Goal: Task Accomplishment & Management: Complete application form

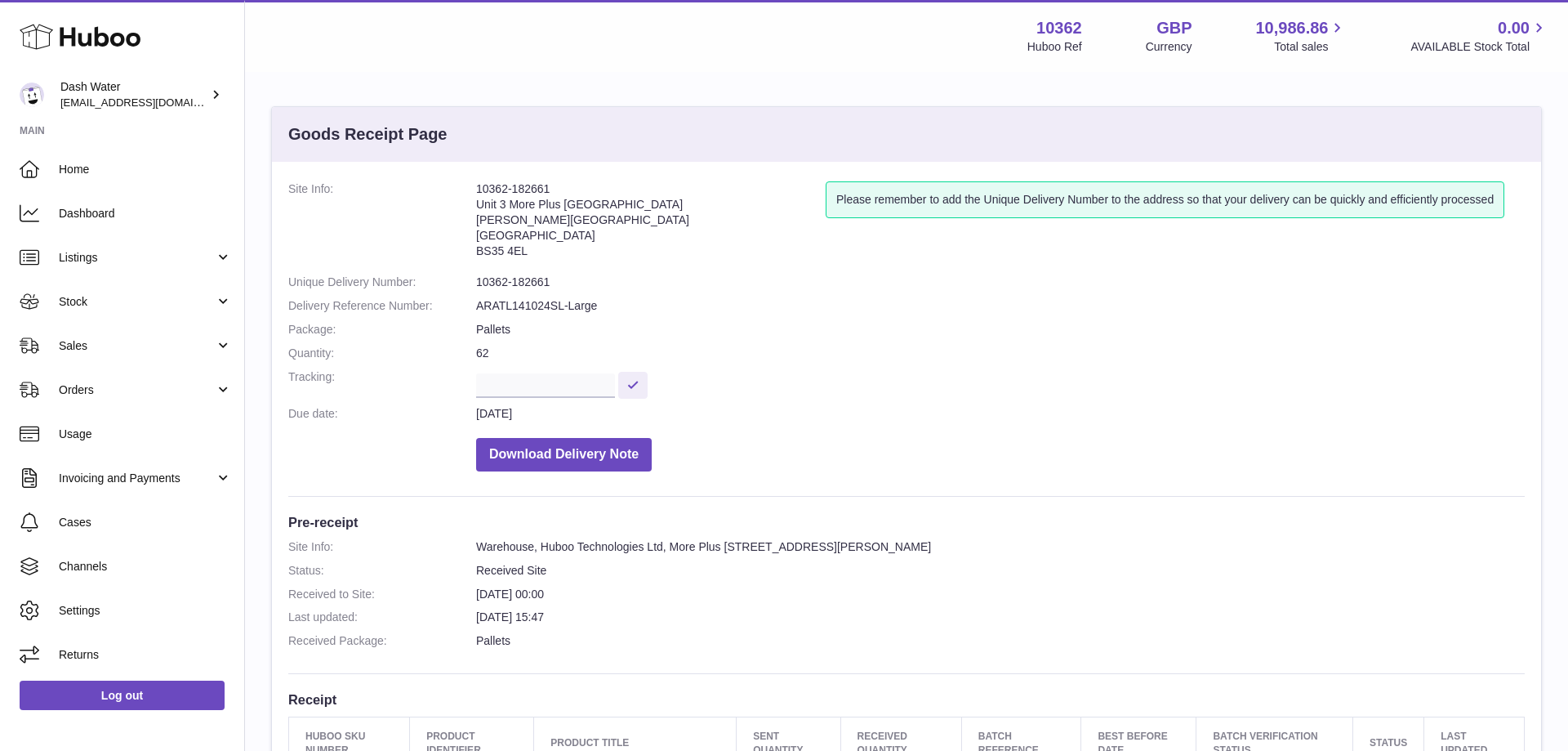
scroll to position [167, 0]
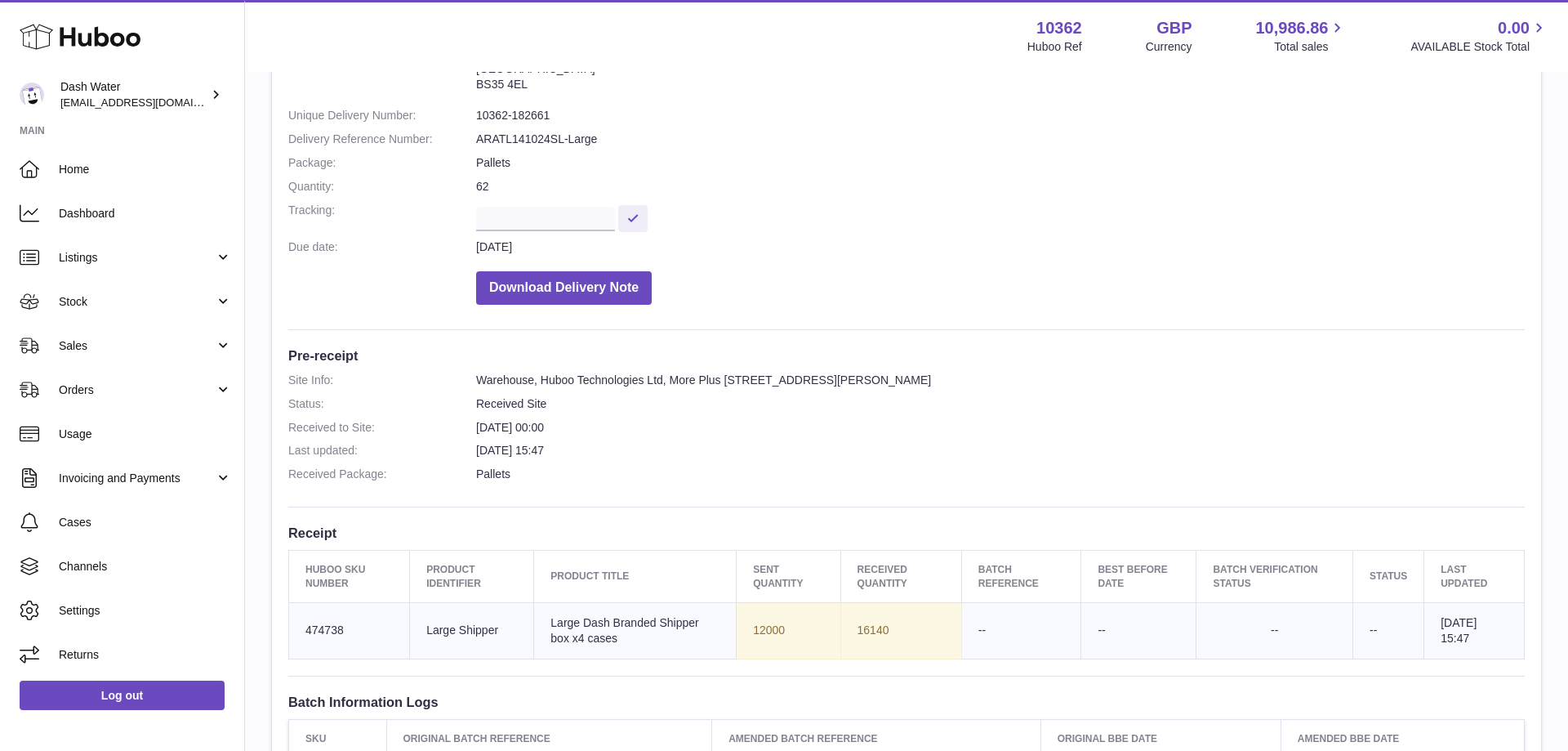
drag, startPoint x: 126, startPoint y: 299, endPoint x: 95, endPoint y: 377, distance: 83.9
click at [125, 299] on span "Stock" at bounding box center [136, 301] width 156 height 16
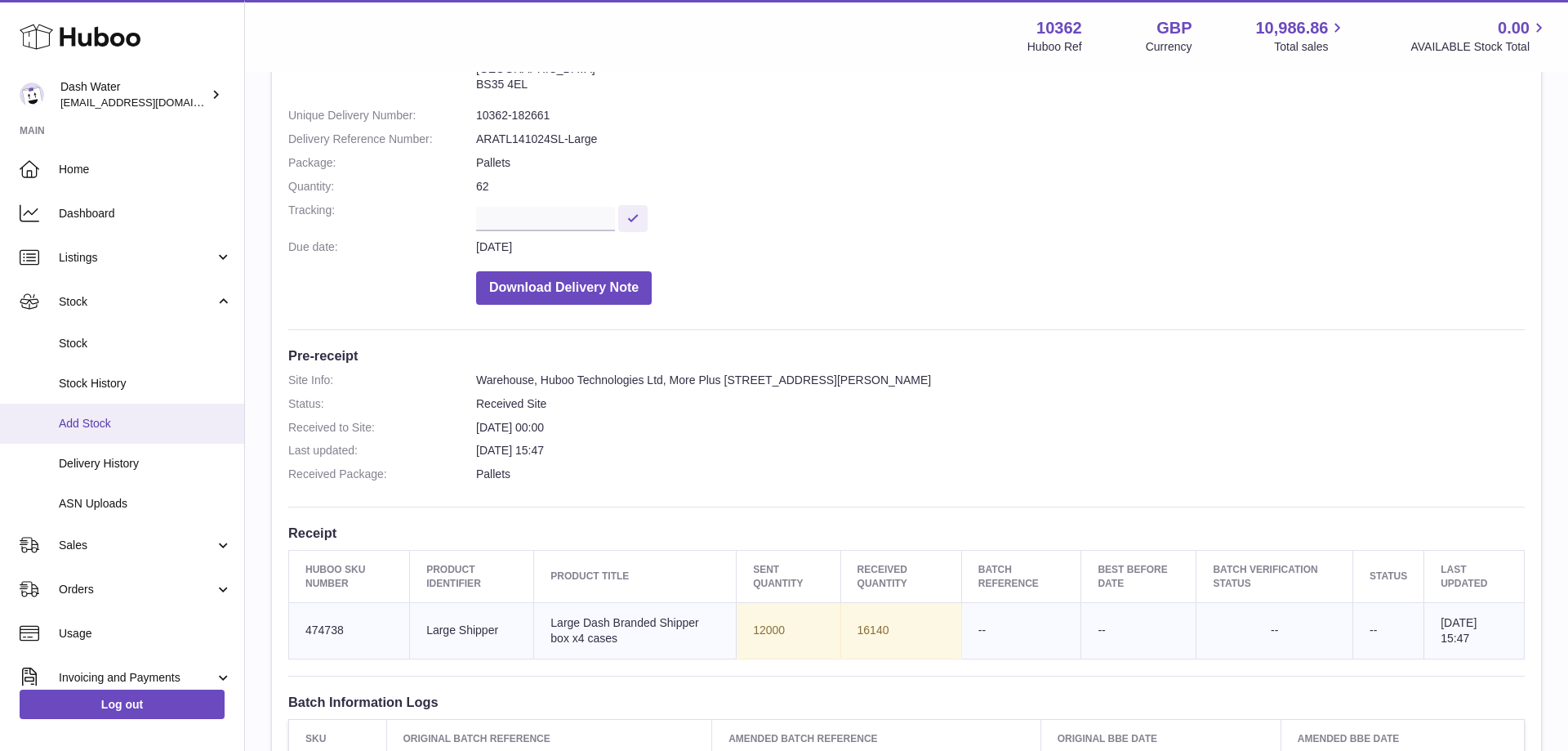
click at [110, 425] on span "Add Stock" at bounding box center [145, 423] width 173 height 16
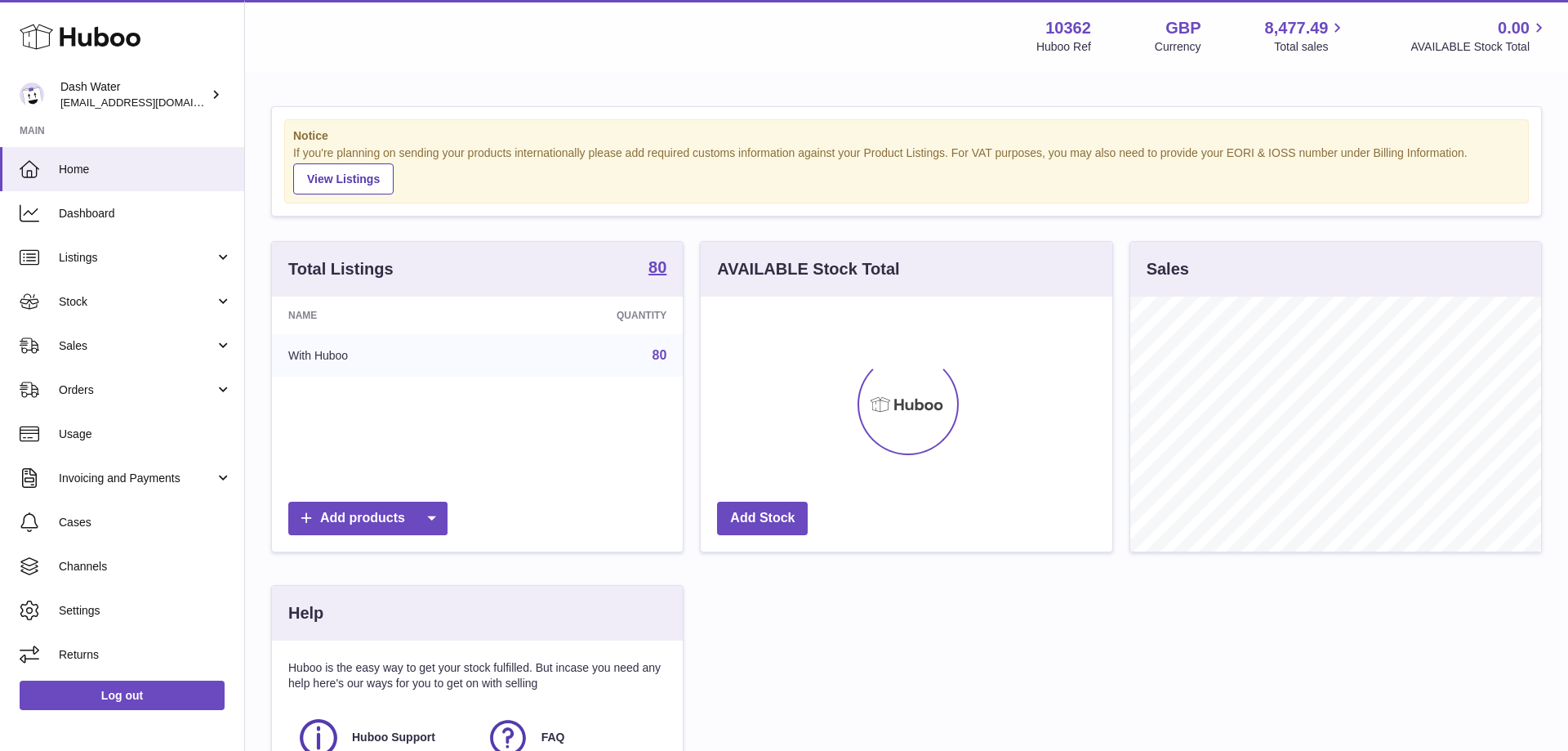
scroll to position [255, 411]
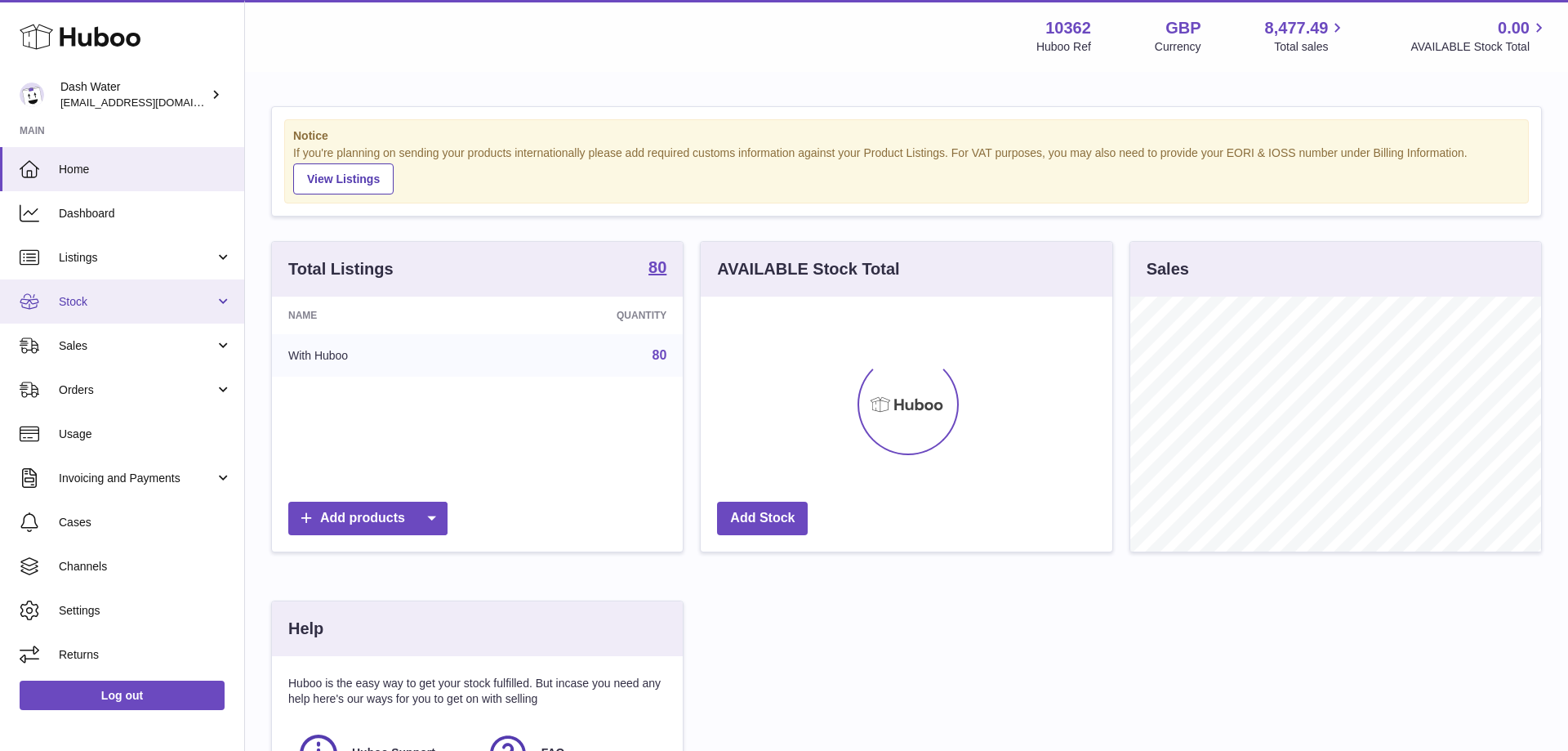
click at [109, 302] on span "Stock" at bounding box center [136, 301] width 156 height 16
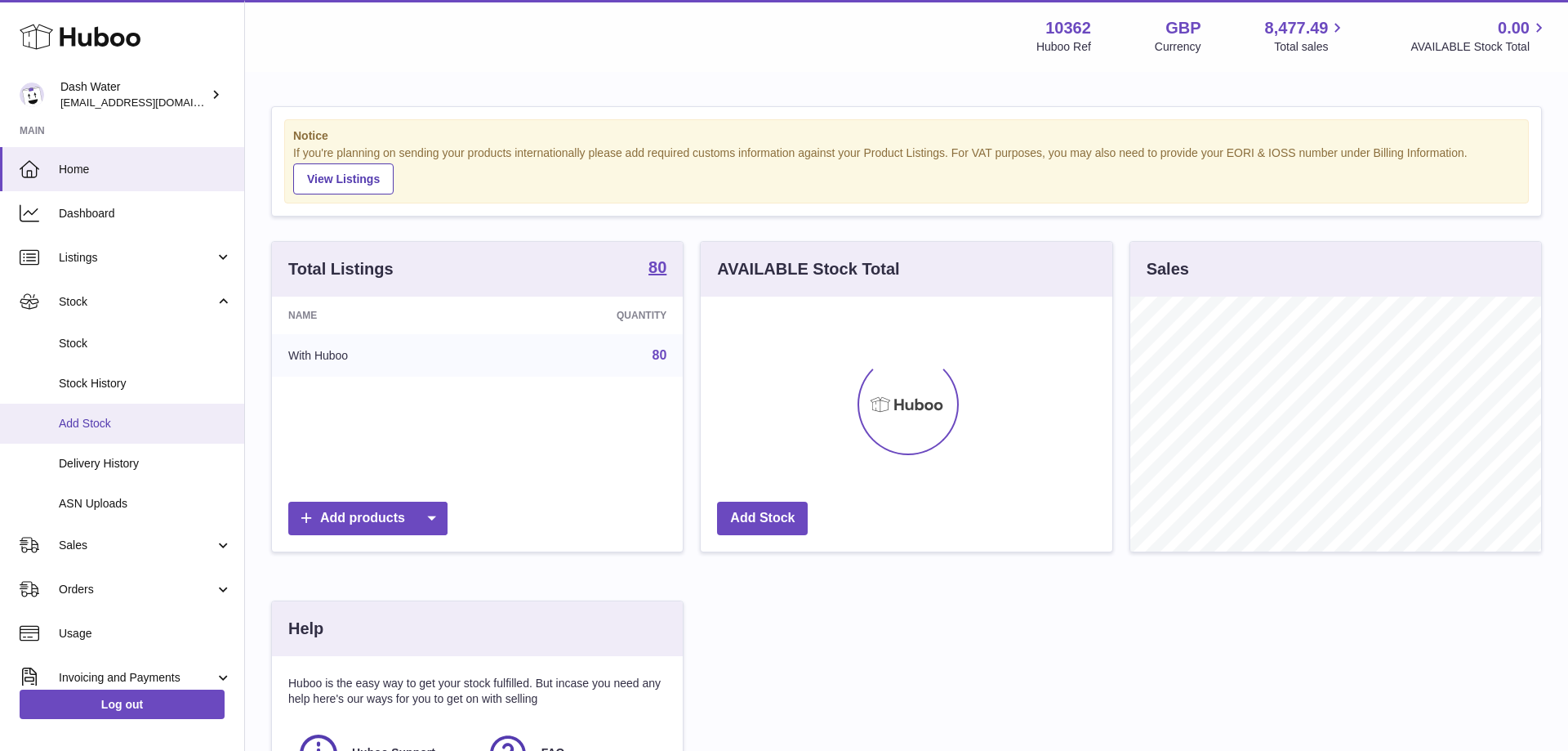
click at [122, 420] on span "Add Stock" at bounding box center [145, 423] width 173 height 16
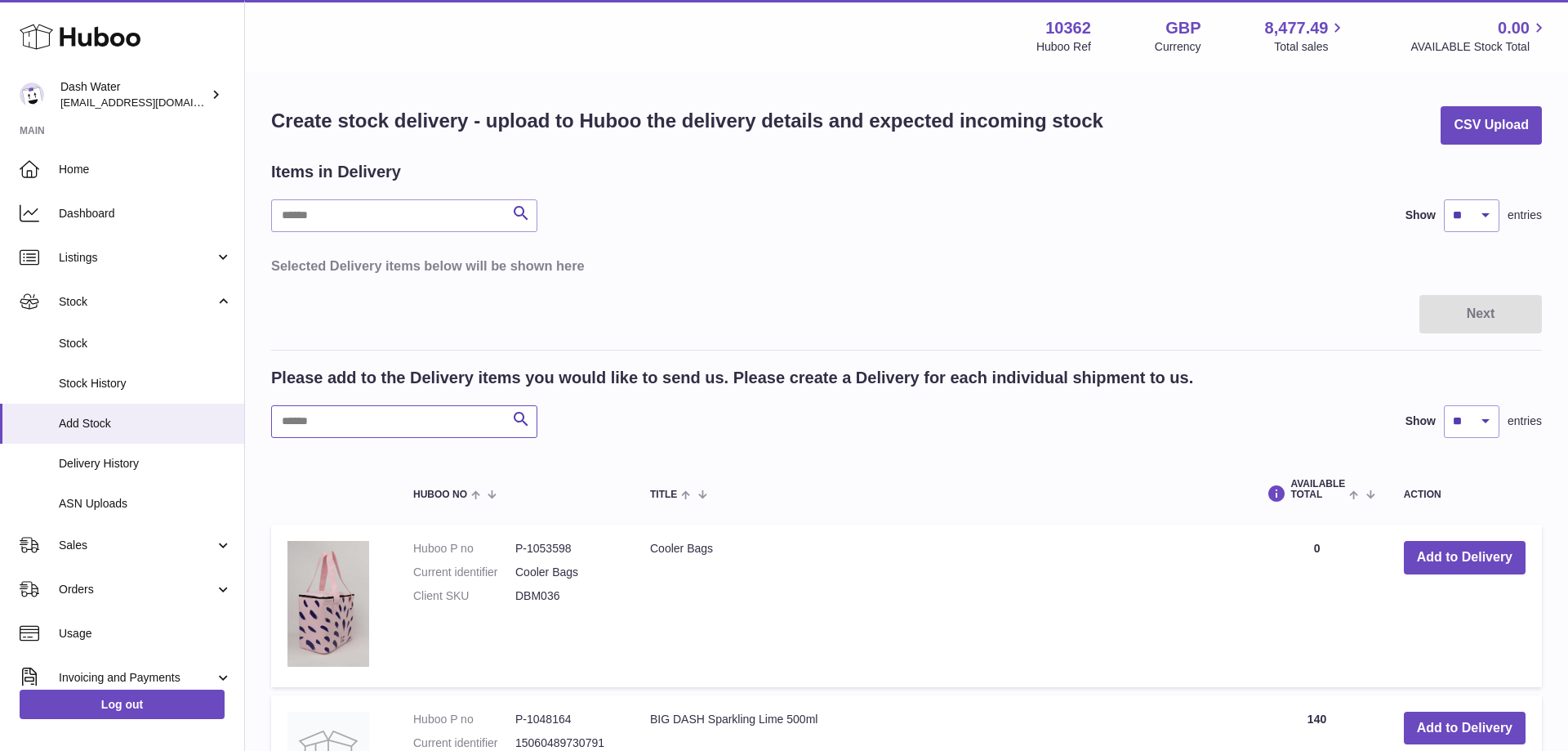
click at [359, 430] on input "text" at bounding box center [404, 422] width 266 height 33
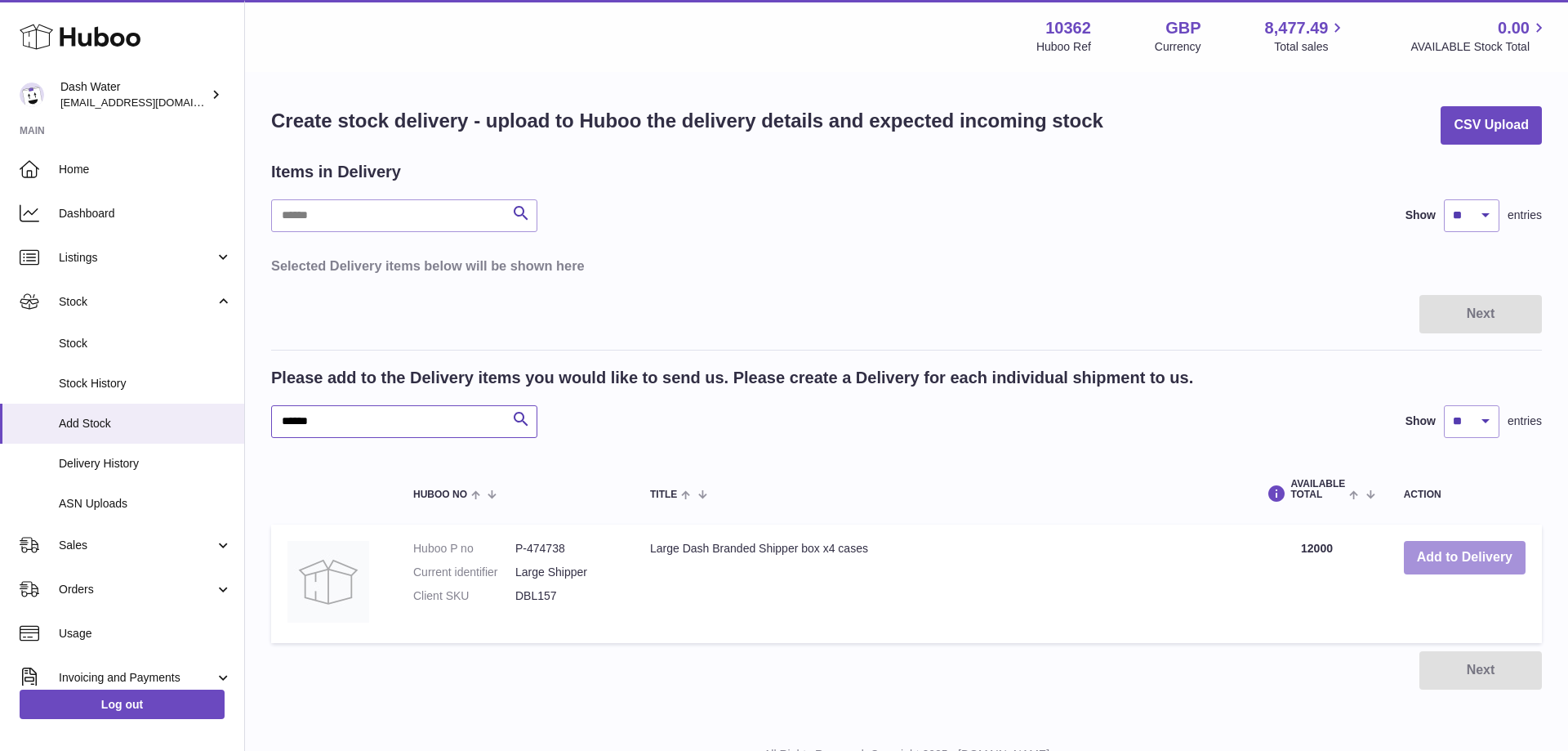
type input "******"
click at [1464, 556] on button "Add to Delivery" at bounding box center [1465, 558] width 122 height 34
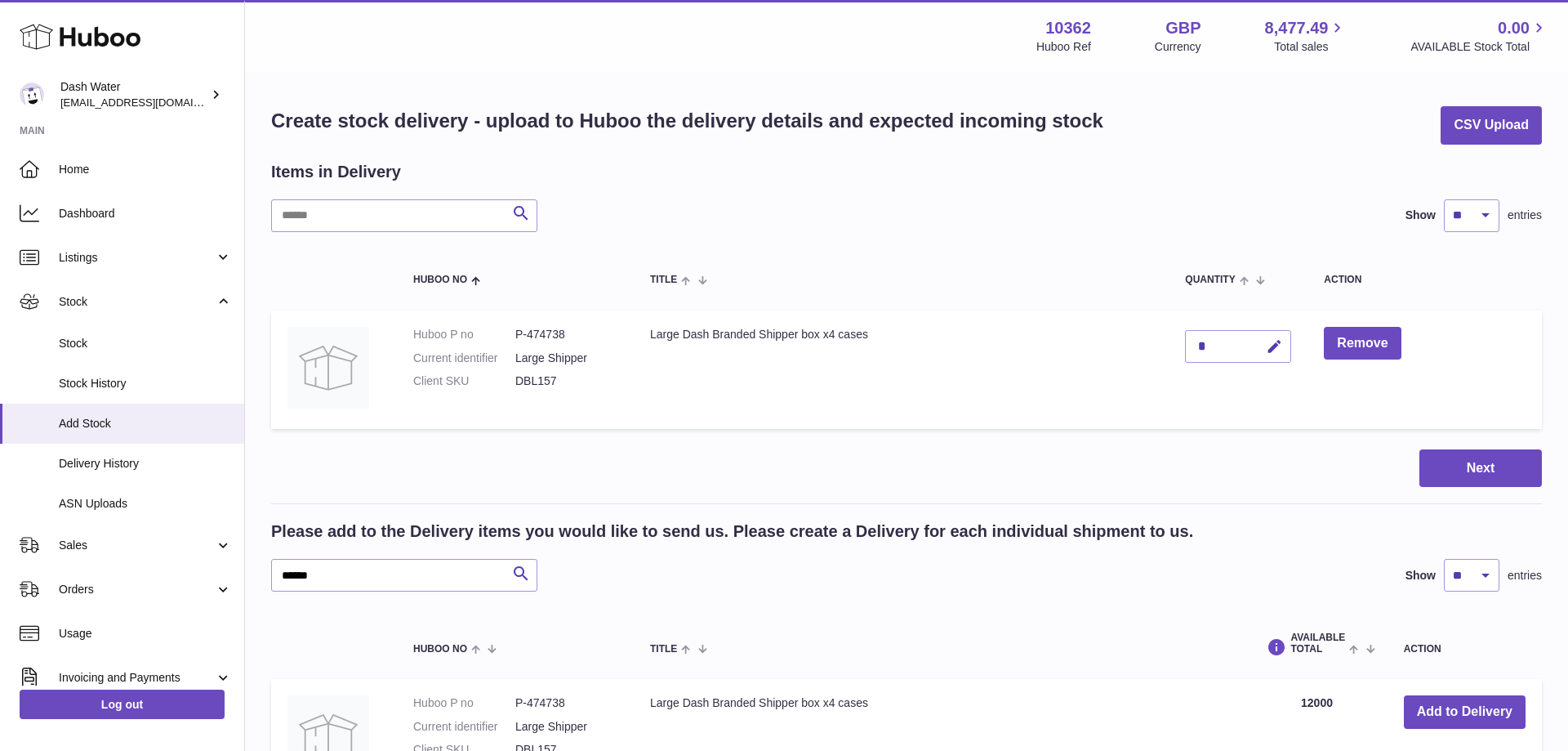
click at [1217, 344] on div "*" at bounding box center [1238, 346] width 106 height 33
click at [1220, 339] on div "*" at bounding box center [1238, 346] width 106 height 33
click at [1208, 344] on div "*" at bounding box center [1238, 346] width 106 height 33
click at [1270, 347] on icon "button" at bounding box center [1274, 346] width 17 height 17
type input "*****"
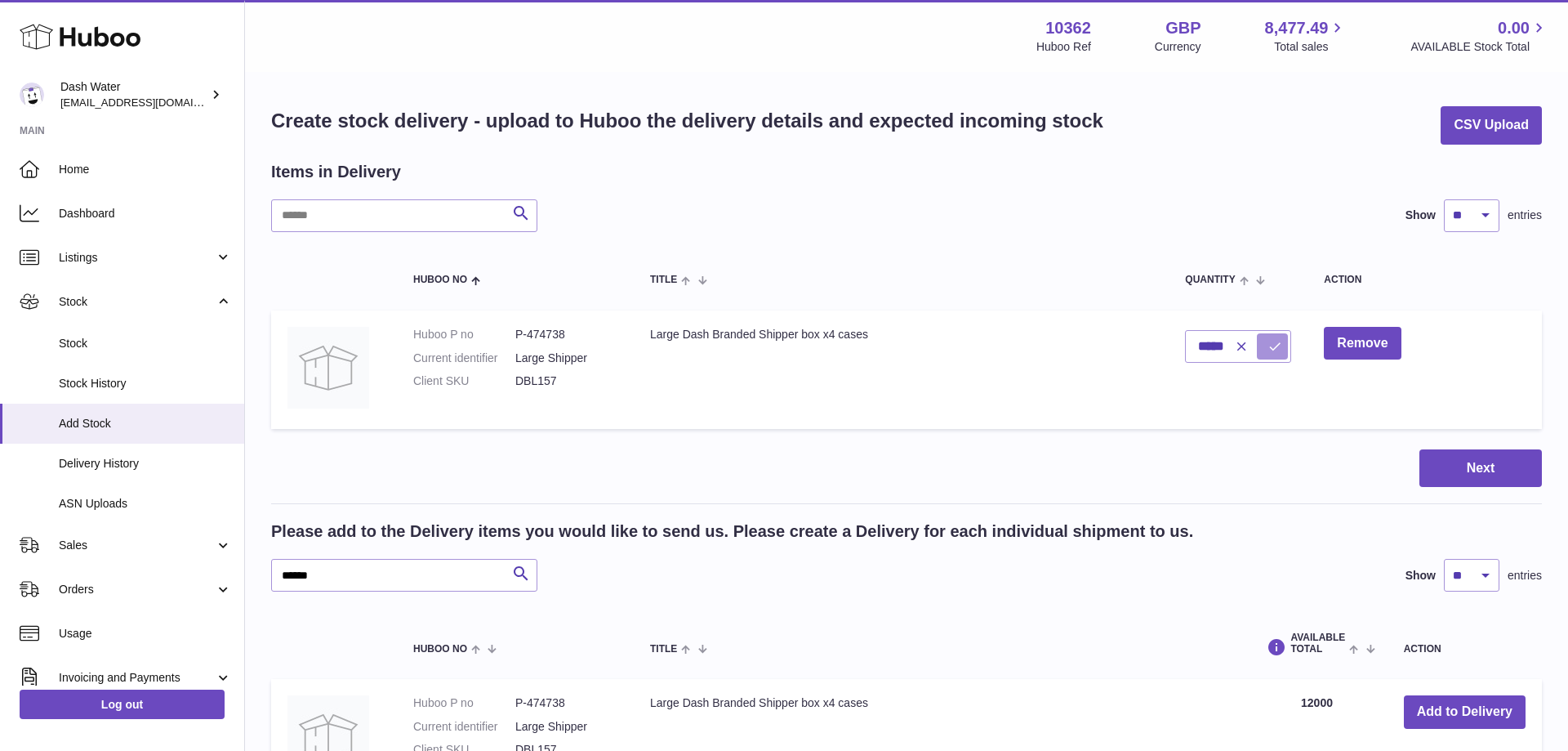
click at [1277, 343] on icon "submit" at bounding box center [1275, 346] width 15 height 15
click at [1455, 471] on button "Next" at bounding box center [1481, 469] width 123 height 38
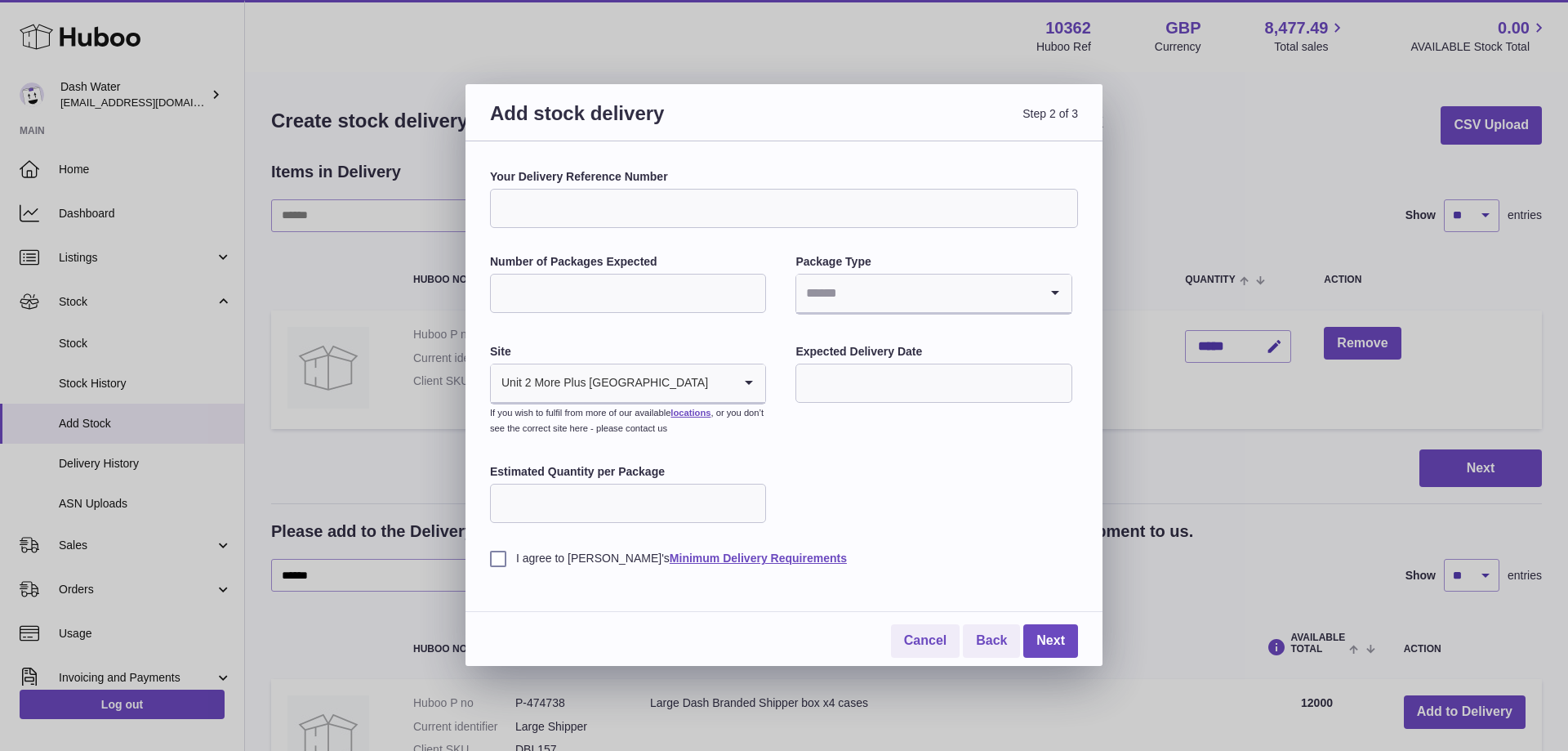
click at [562, 206] on input "Your Delivery Reference Number" at bounding box center [784, 208] width 588 height 39
paste input "**********"
type input "**********"
click at [565, 299] on input "Number of Packages Expected" at bounding box center [628, 293] width 276 height 39
type input "**"
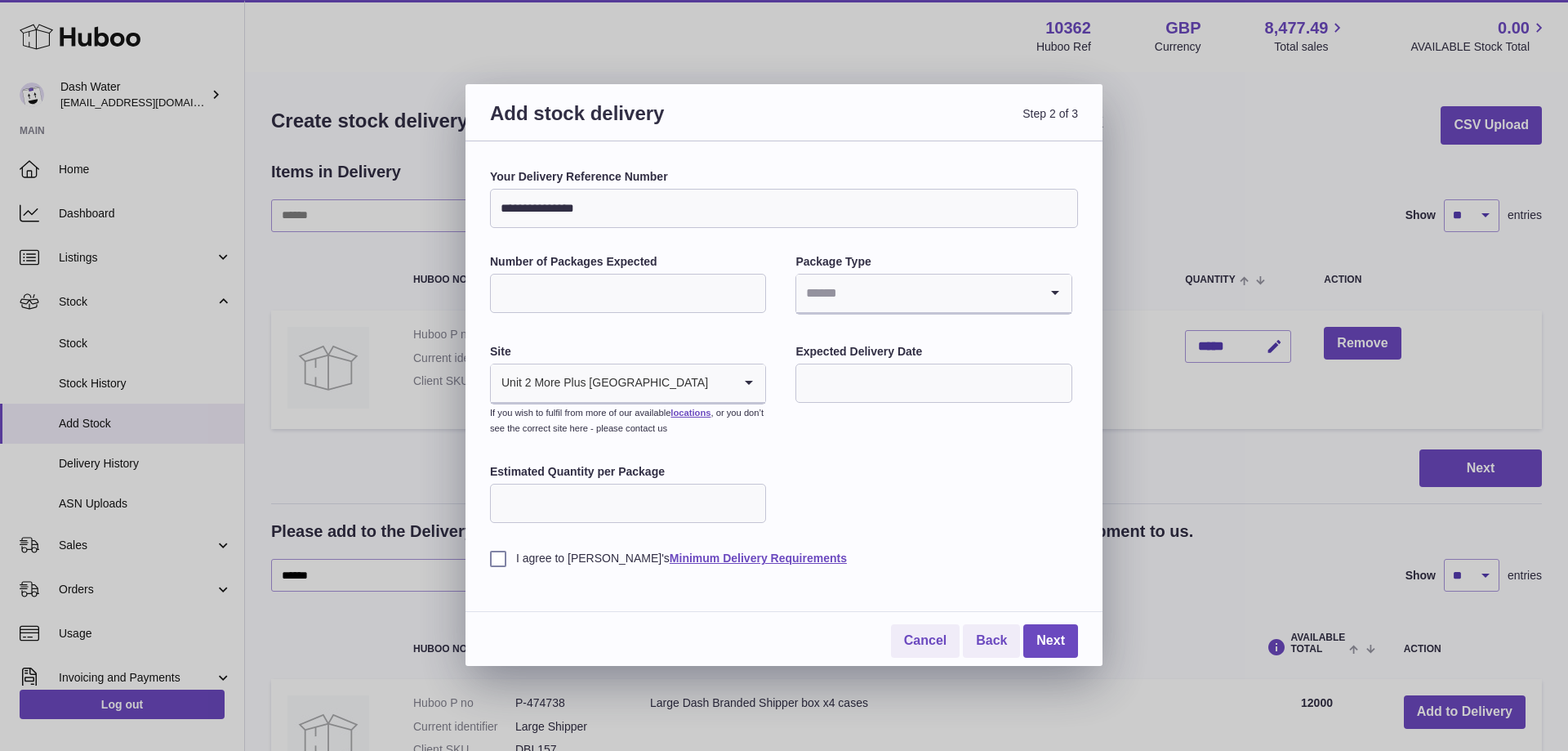
click at [946, 288] on input "Search for option" at bounding box center [917, 293] width 242 height 38
click at [873, 367] on li "Pallets" at bounding box center [934, 370] width 273 height 33
click at [891, 374] on input "text" at bounding box center [934, 383] width 276 height 39
click at [1030, 423] on icon "button" at bounding box center [1028, 422] width 5 height 10
click at [822, 486] on span "1" at bounding box center [822, 486] width 29 height 29
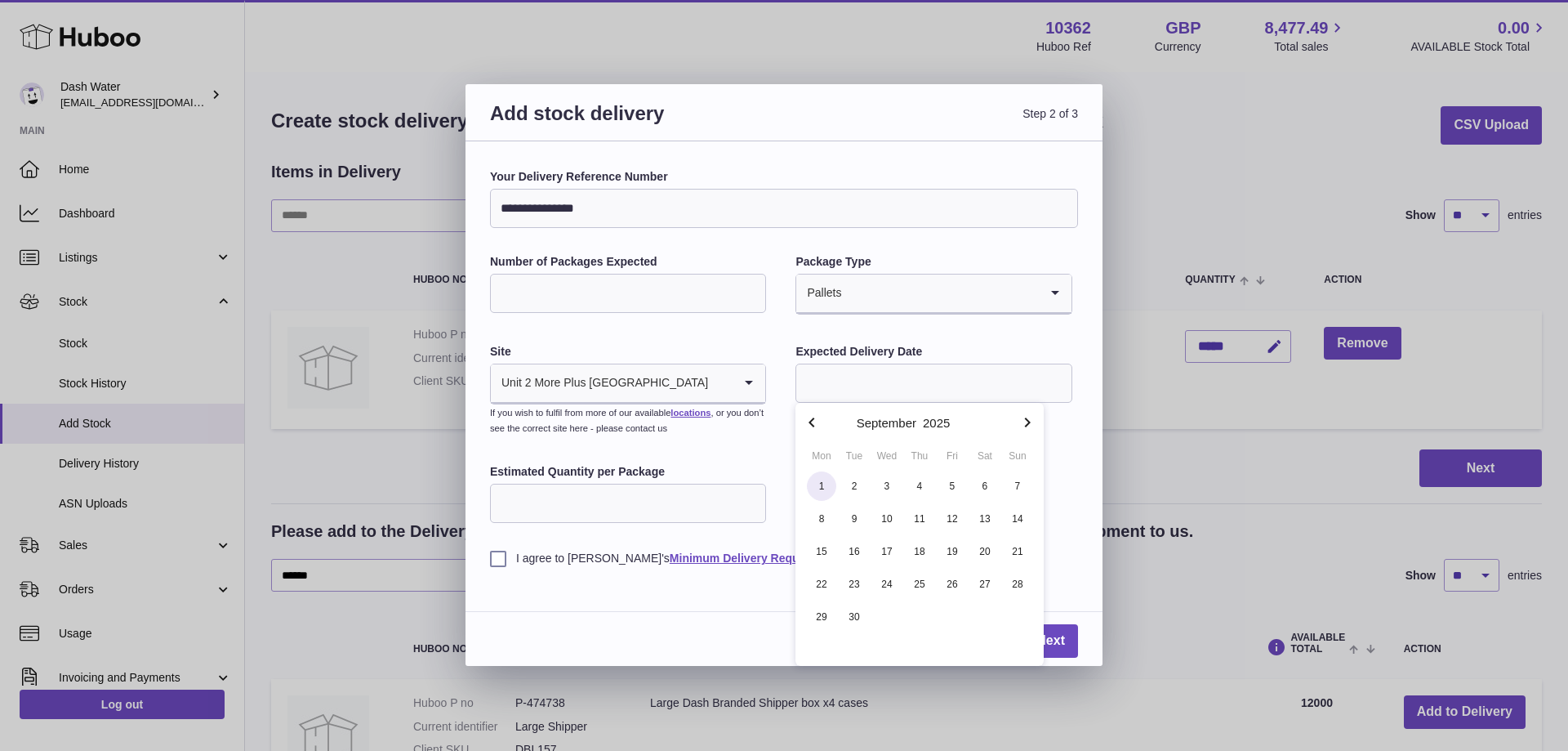
type input "**********"
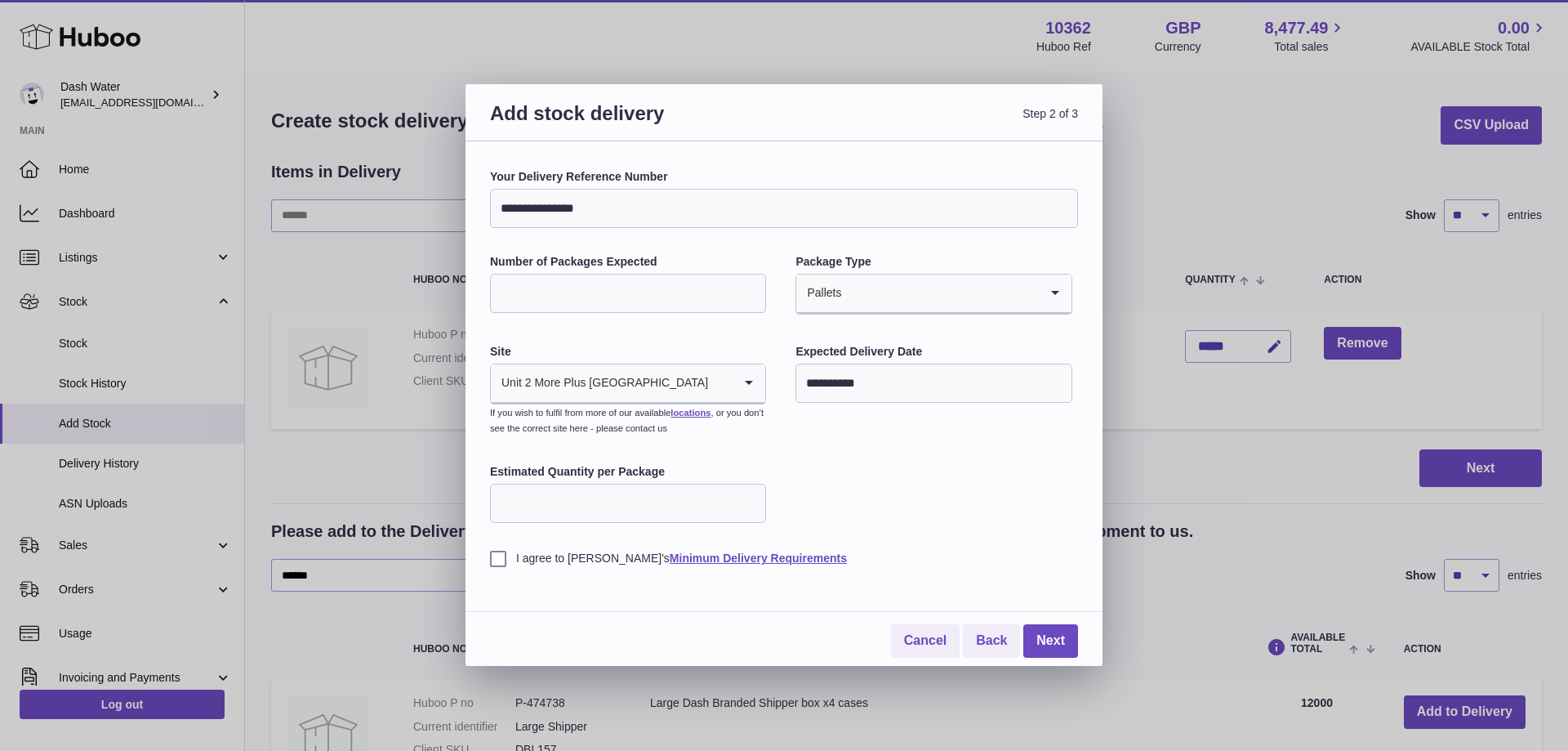
click at [566, 492] on input "Estimated Quantity per Package" at bounding box center [628, 503] width 276 height 39
type input "***"
click at [500, 557] on label "I agree to Huboo's Minimum Delivery Requirements" at bounding box center [784, 558] width 588 height 16
click at [1044, 644] on link "Next" at bounding box center [1051, 641] width 55 height 34
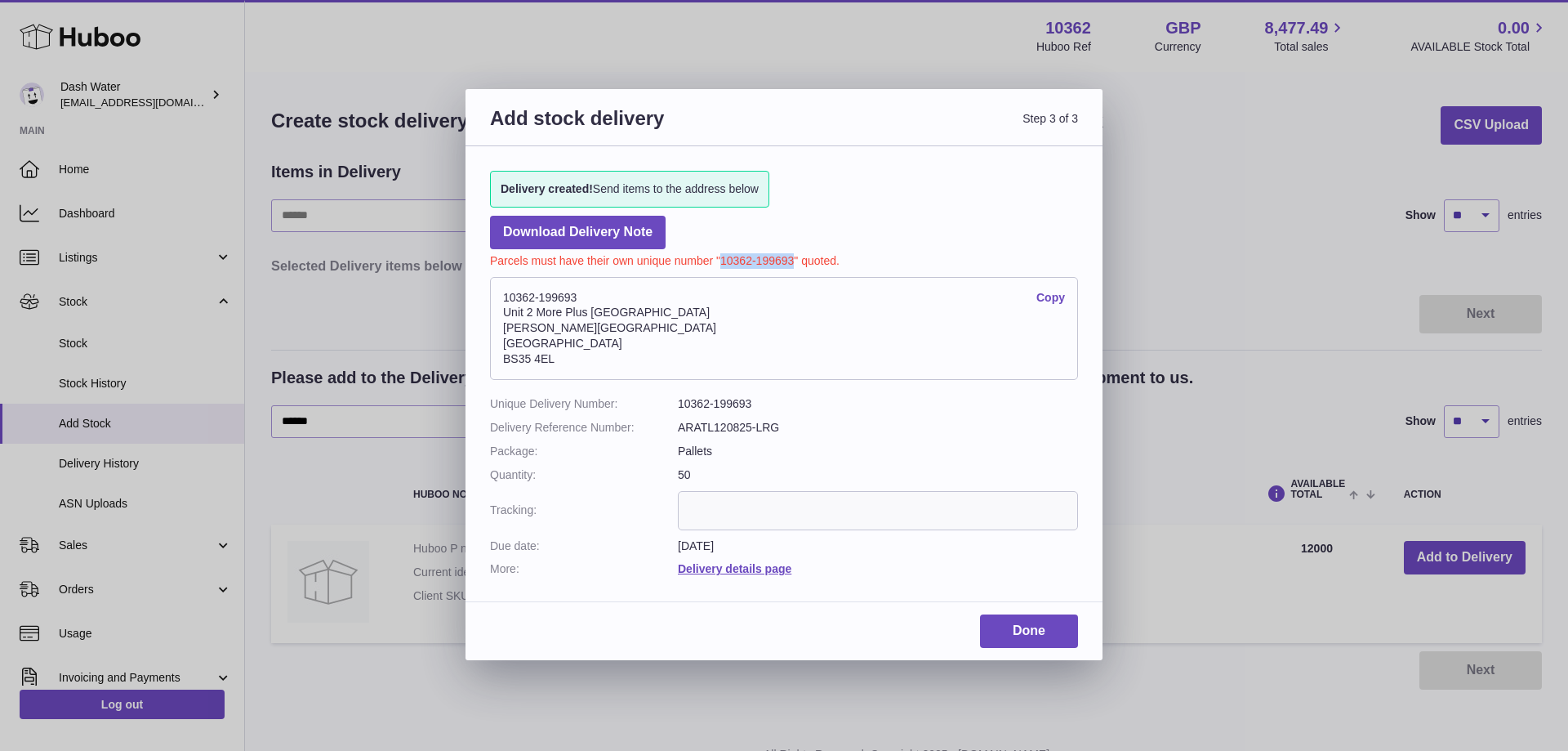
drag, startPoint x: 794, startPoint y: 260, endPoint x: 722, endPoint y: 258, distance: 72.0
click at [722, 257] on p "Parcels must have their own unique number "10362-199693" quoted." at bounding box center [784, 258] width 588 height 19
copy p "10362-199693"
click at [1049, 633] on link "Done" at bounding box center [1029, 631] width 98 height 34
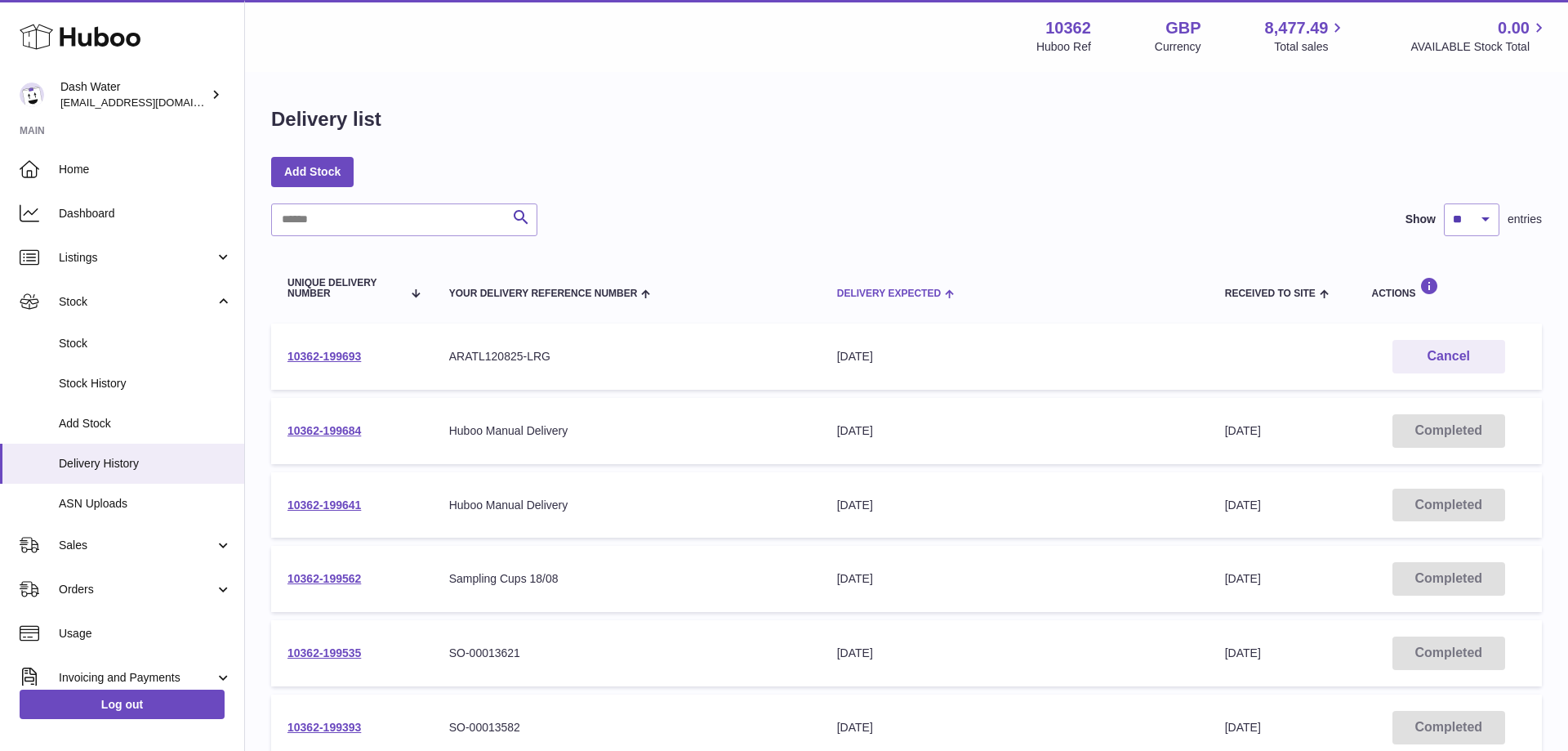
click at [882, 287] on div "Delivery Expected" at bounding box center [1015, 292] width 355 height 13
